Goal: Check status

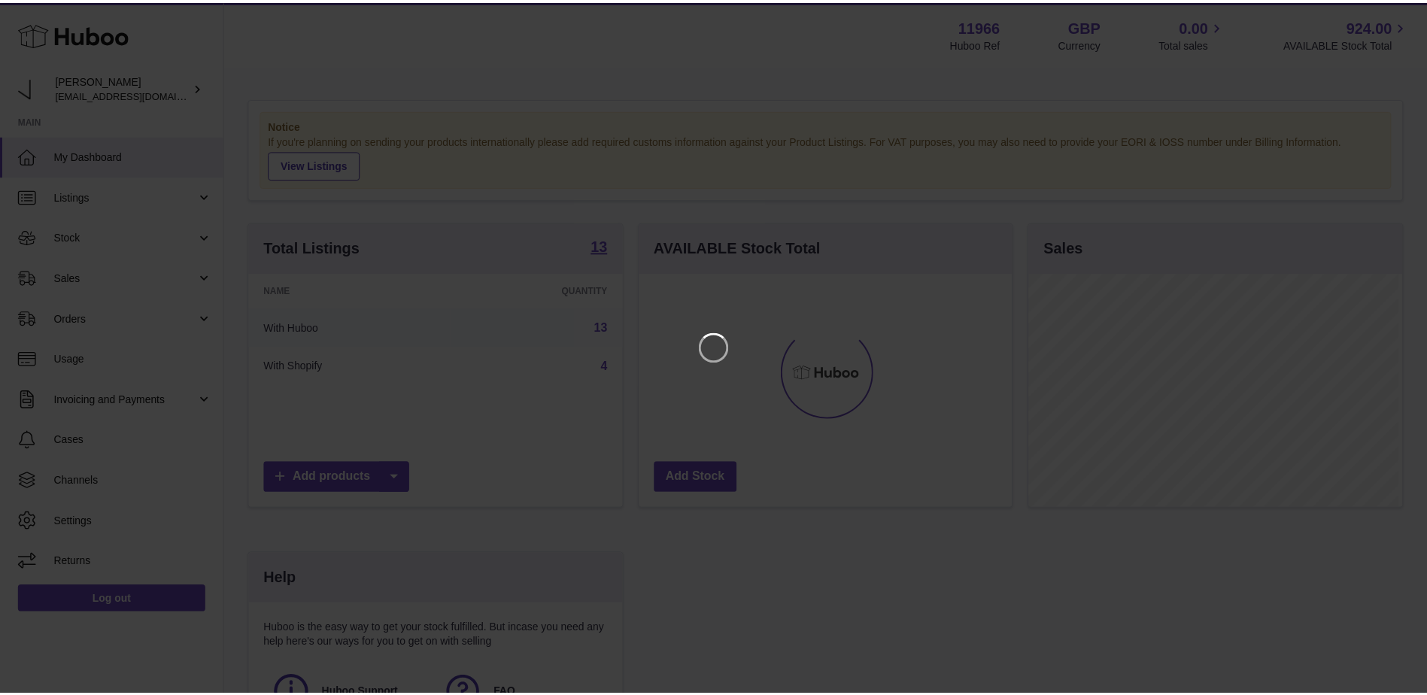
scroll to position [235, 376]
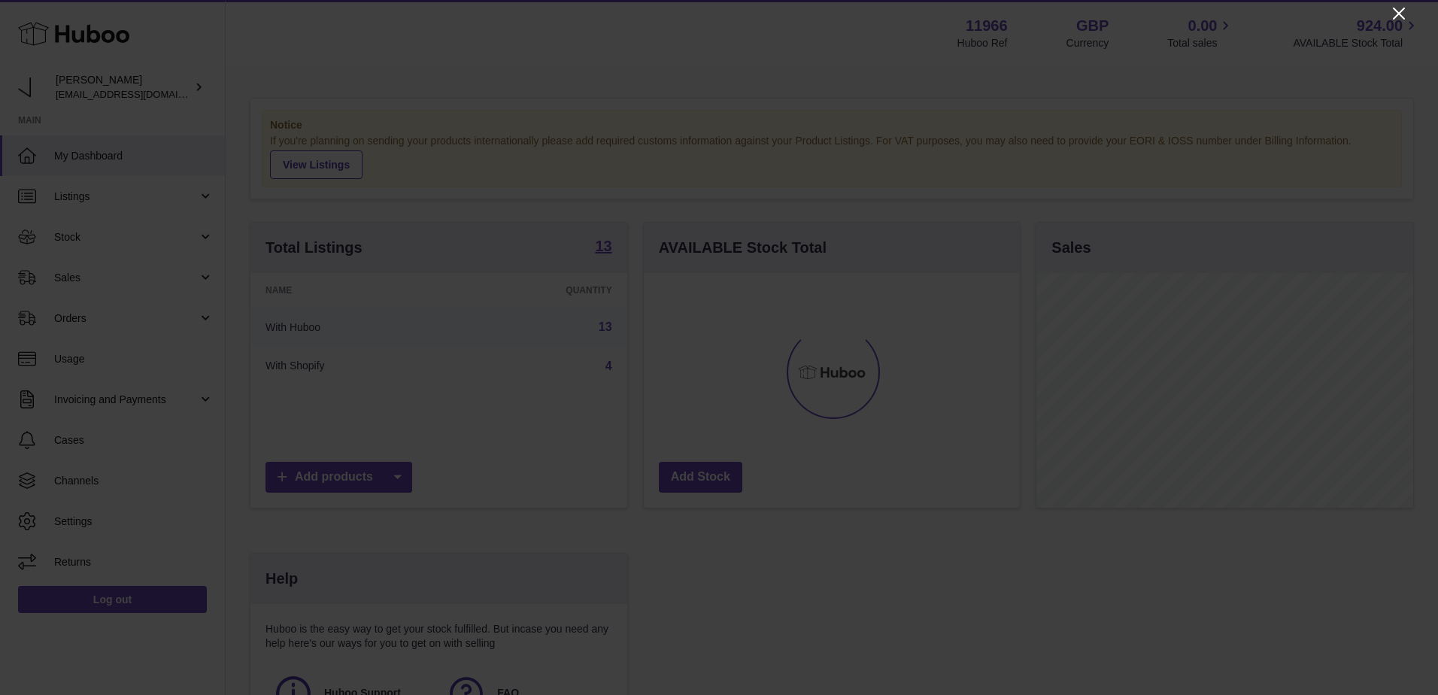
click at [1400, 10] on icon "Close" at bounding box center [1399, 14] width 18 height 18
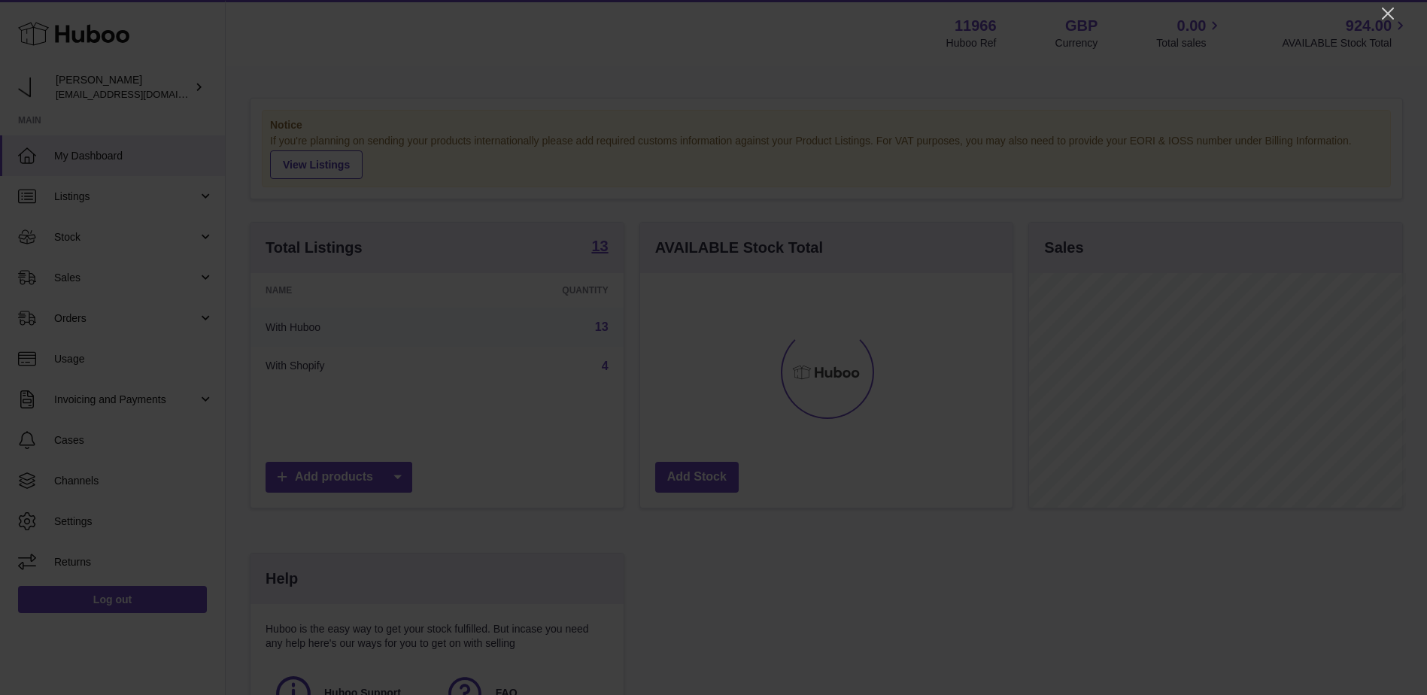
scroll to position [751849, 751710]
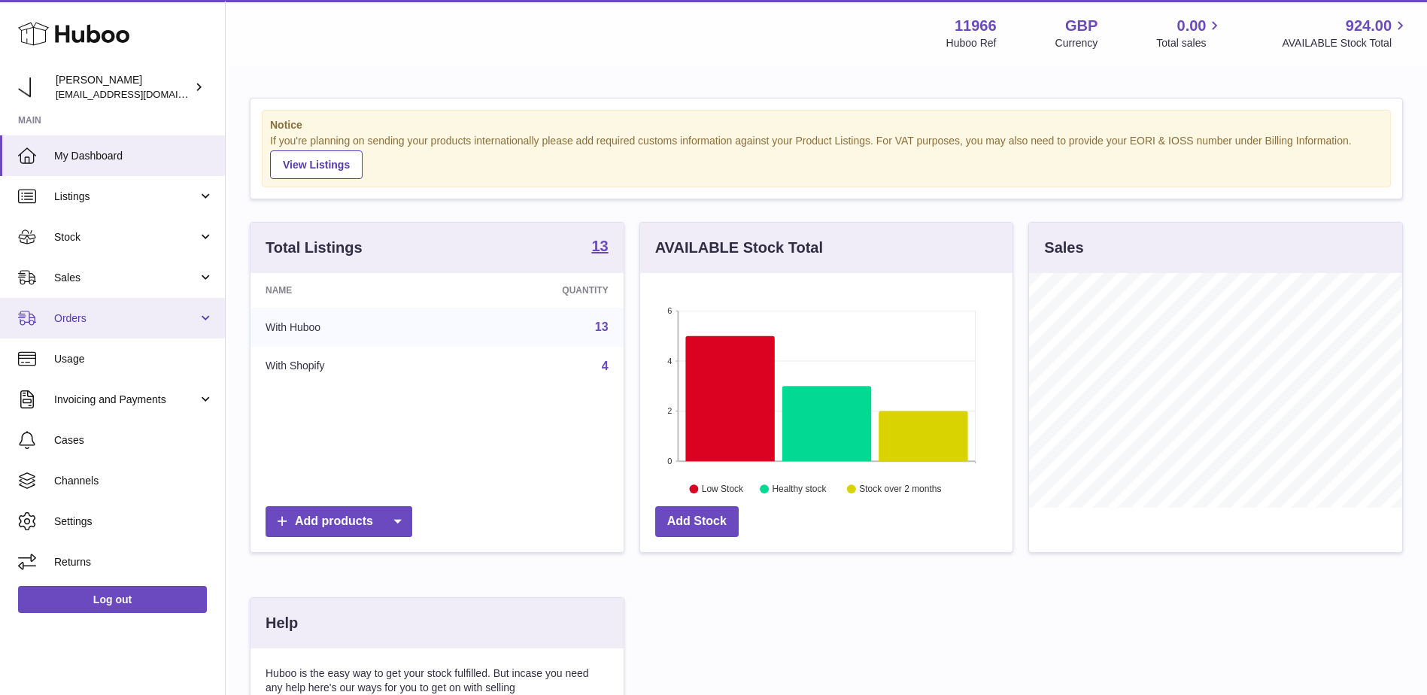
click at [86, 307] on link "Orders" at bounding box center [112, 318] width 225 height 41
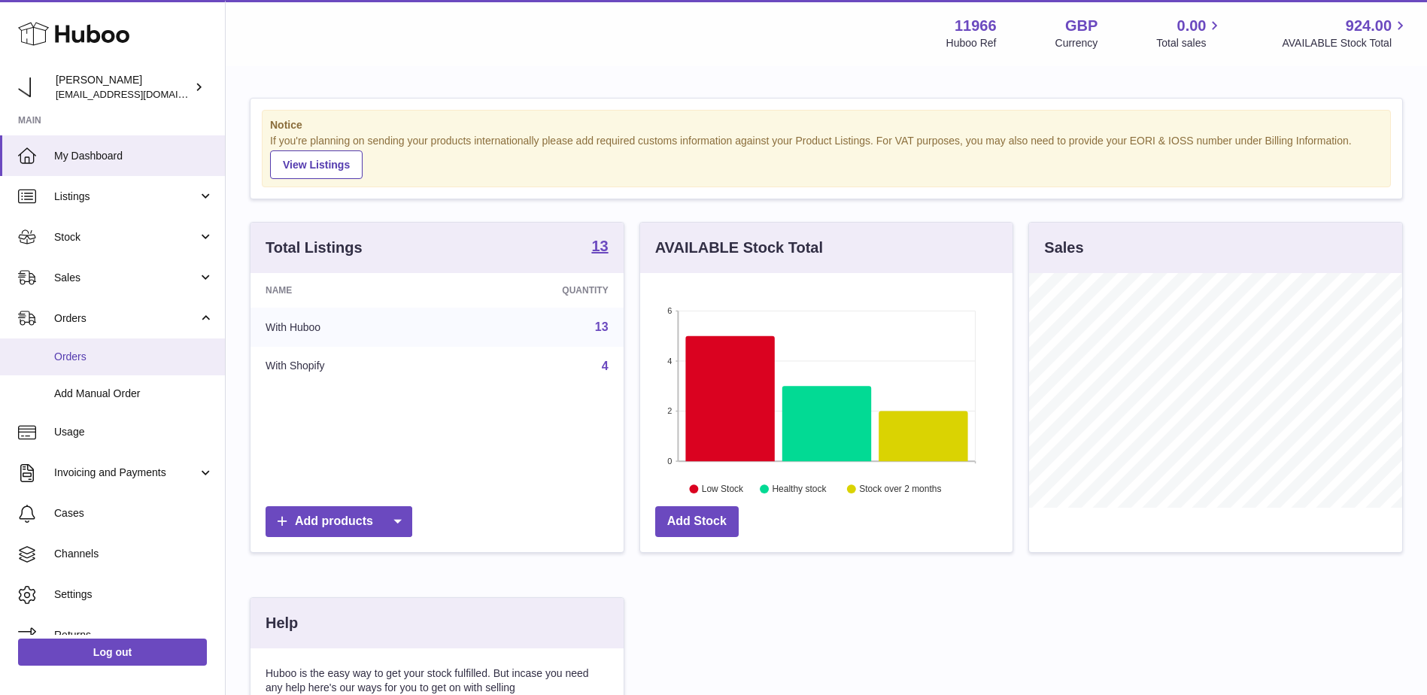
click at [93, 350] on span "Orders" at bounding box center [133, 357] width 159 height 14
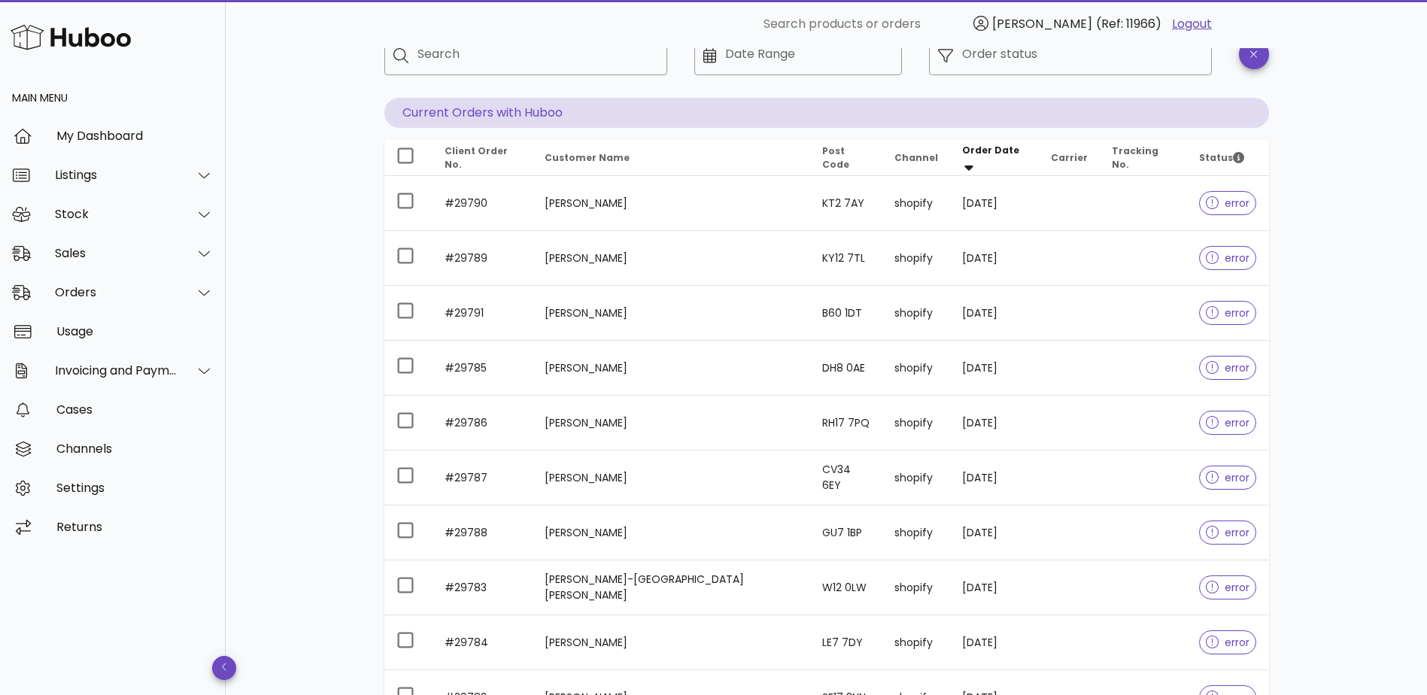
scroll to position [75, 0]
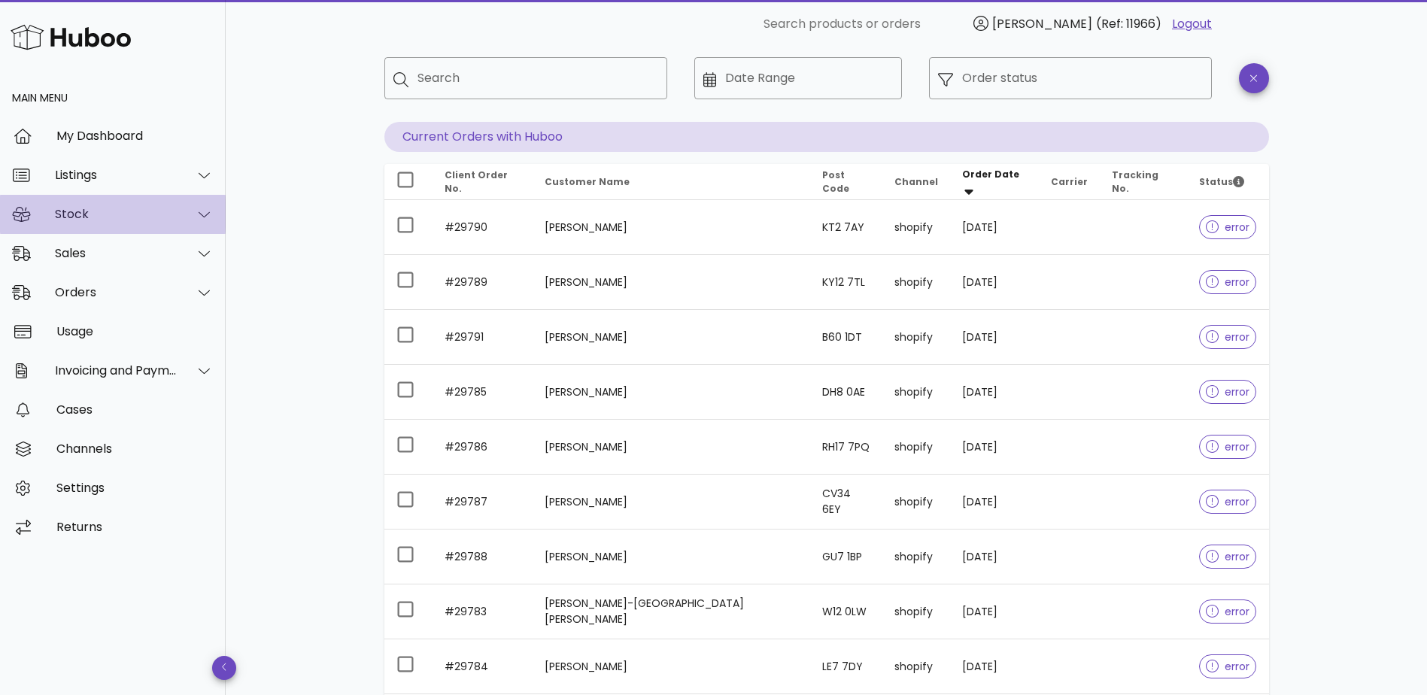
click at [78, 219] on div "Stock" at bounding box center [116, 214] width 123 height 14
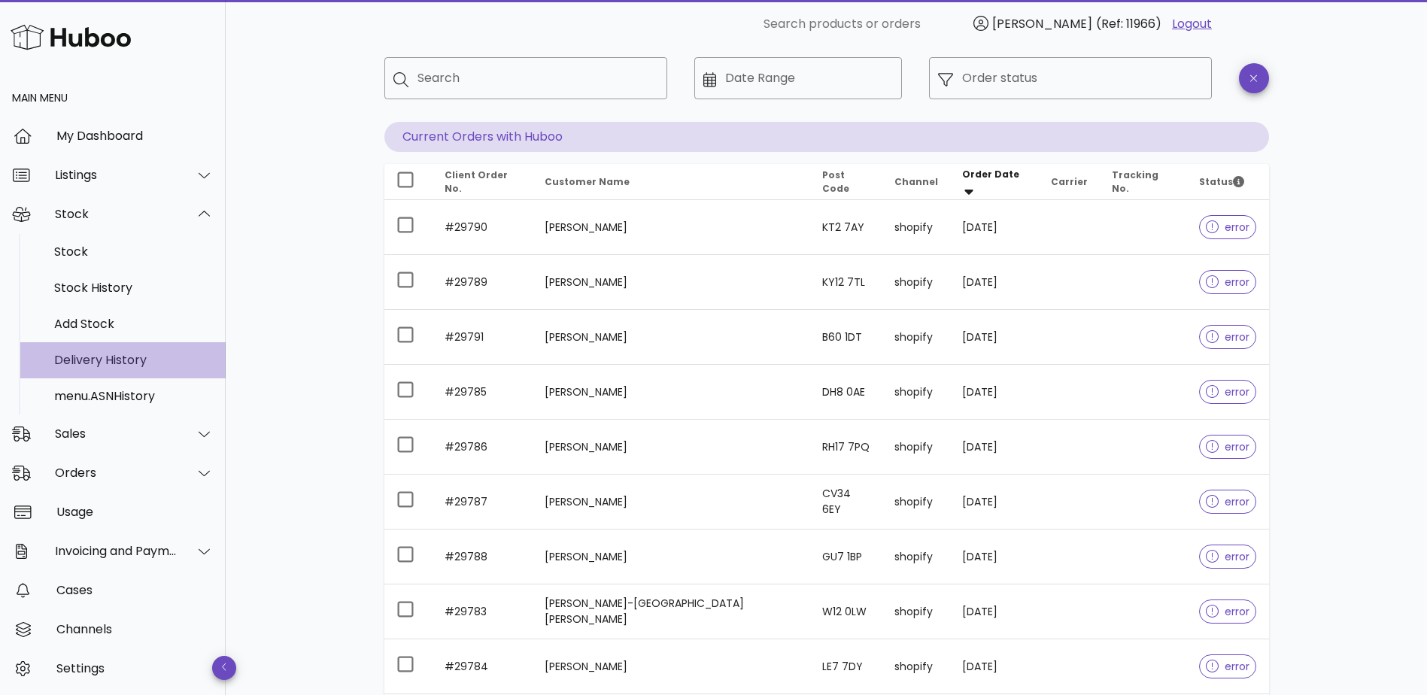
click at [110, 351] on div "Delivery History" at bounding box center [133, 360] width 159 height 32
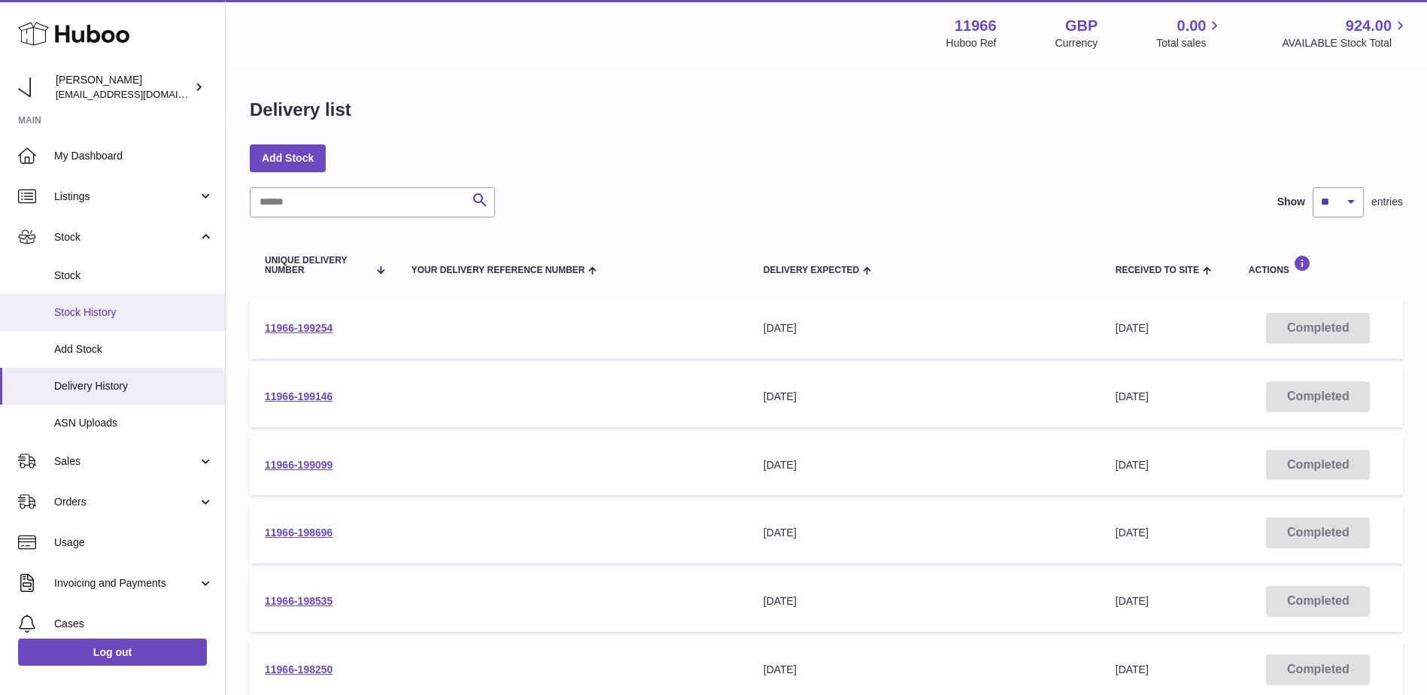
click at [89, 302] on link "Stock History" at bounding box center [112, 312] width 225 height 37
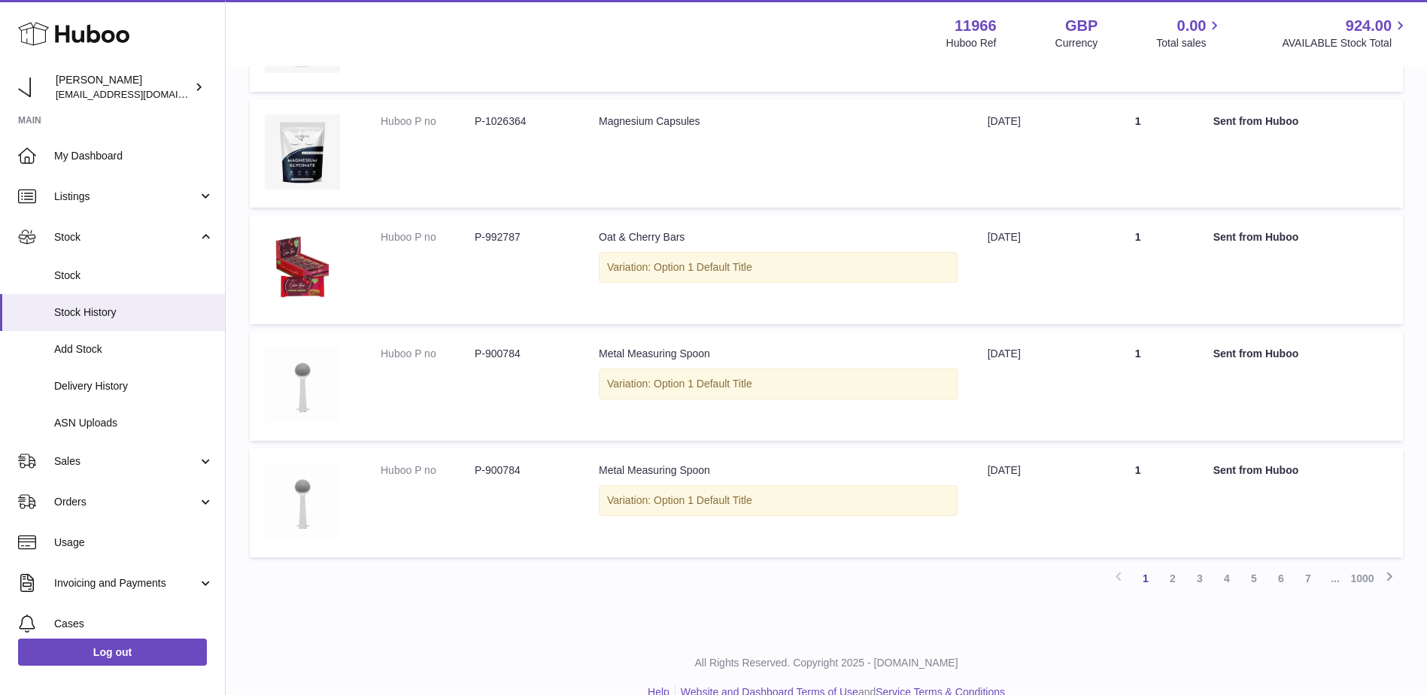
scroll to position [902, 0]
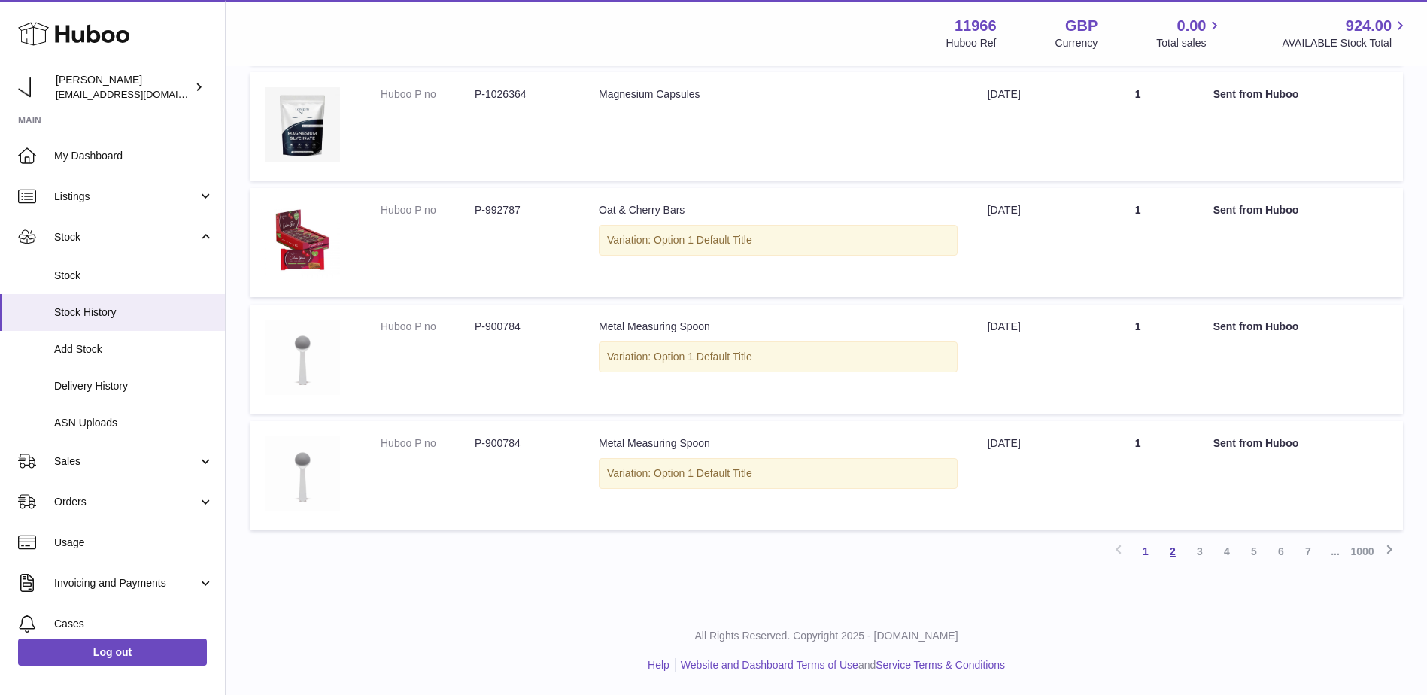
click at [1172, 554] on link "2" at bounding box center [1172, 551] width 27 height 27
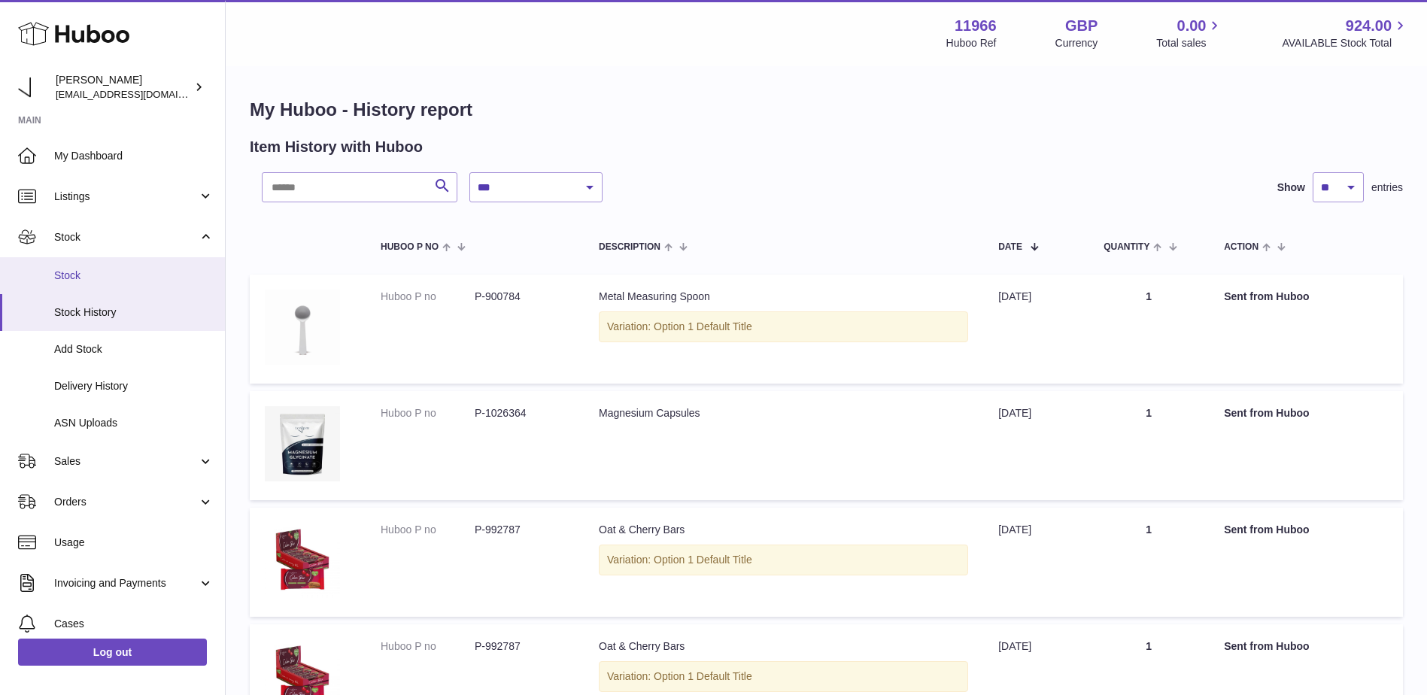
click at [68, 272] on span "Stock" at bounding box center [133, 275] width 159 height 14
